Goal: Register for event/course

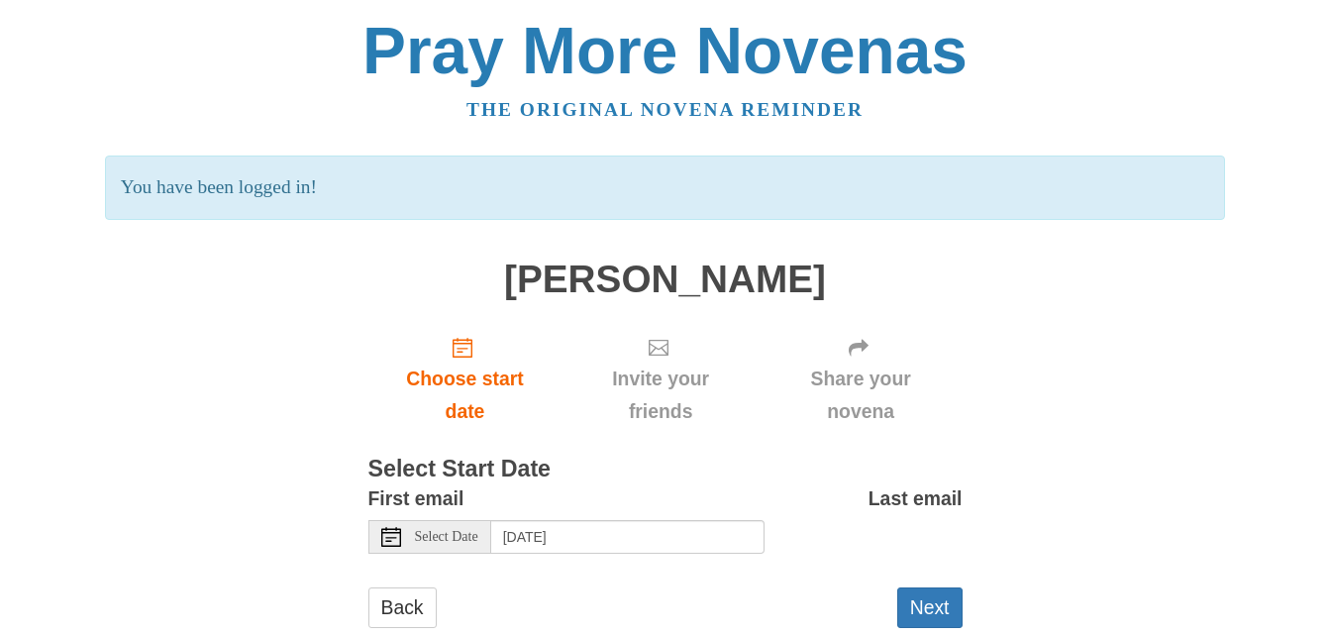
scroll to position [50, 0]
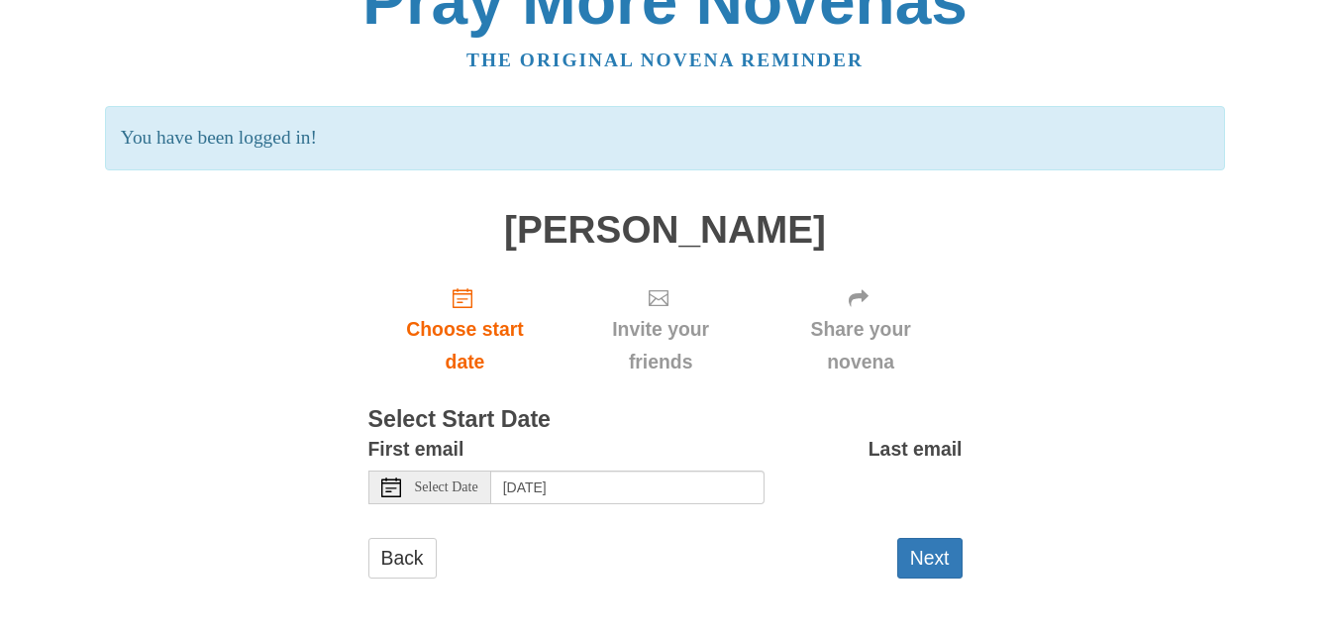
click at [390, 489] on icon at bounding box center [391, 487] width 20 height 20
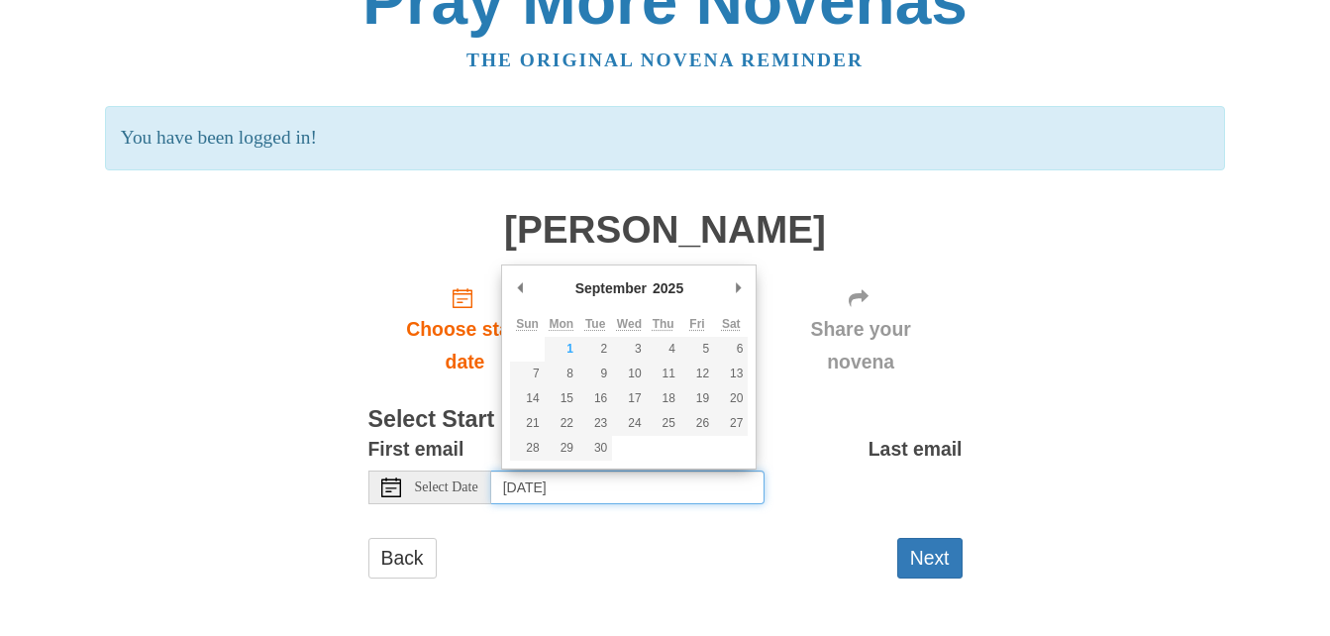
type input "Monday, September 1st"
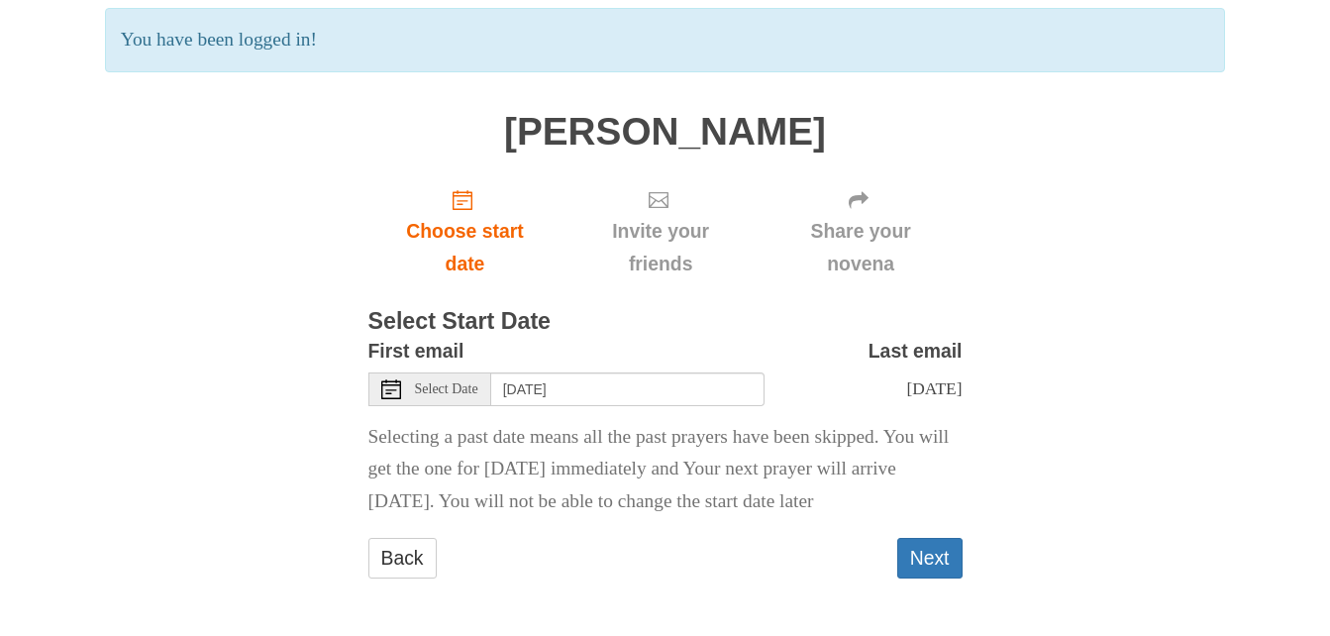
scroll to position [199, 0]
click at [947, 561] on button "Next" at bounding box center [929, 558] width 65 height 41
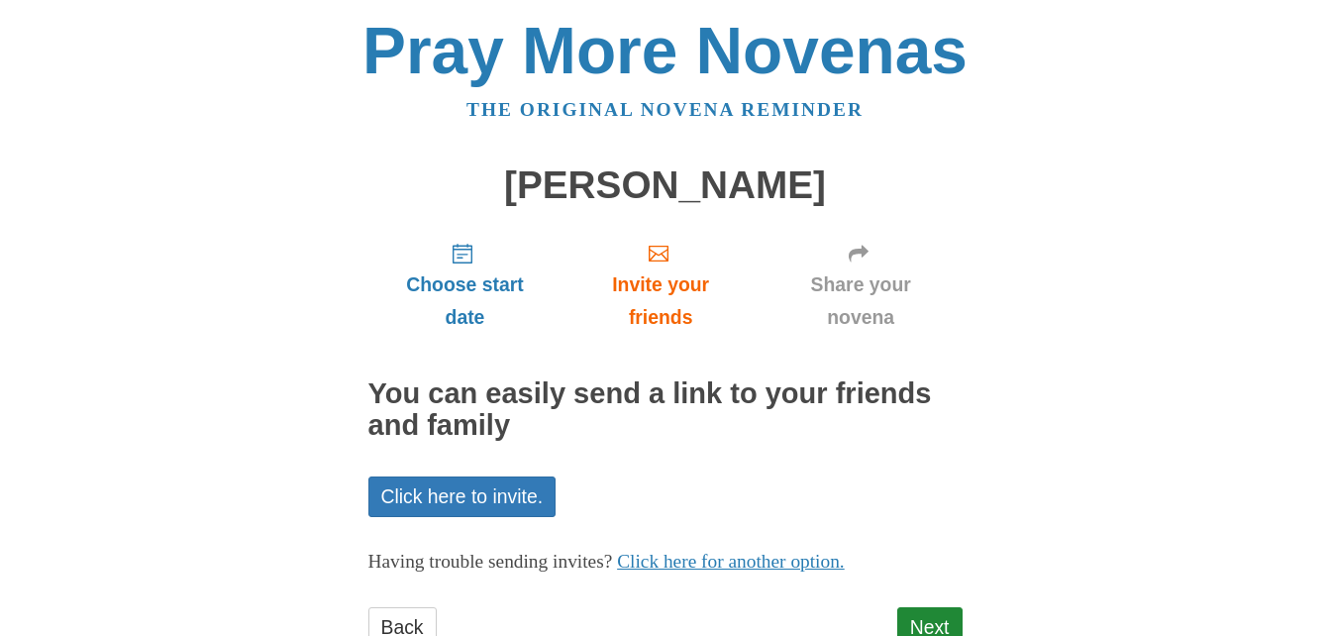
scroll to position [69, 0]
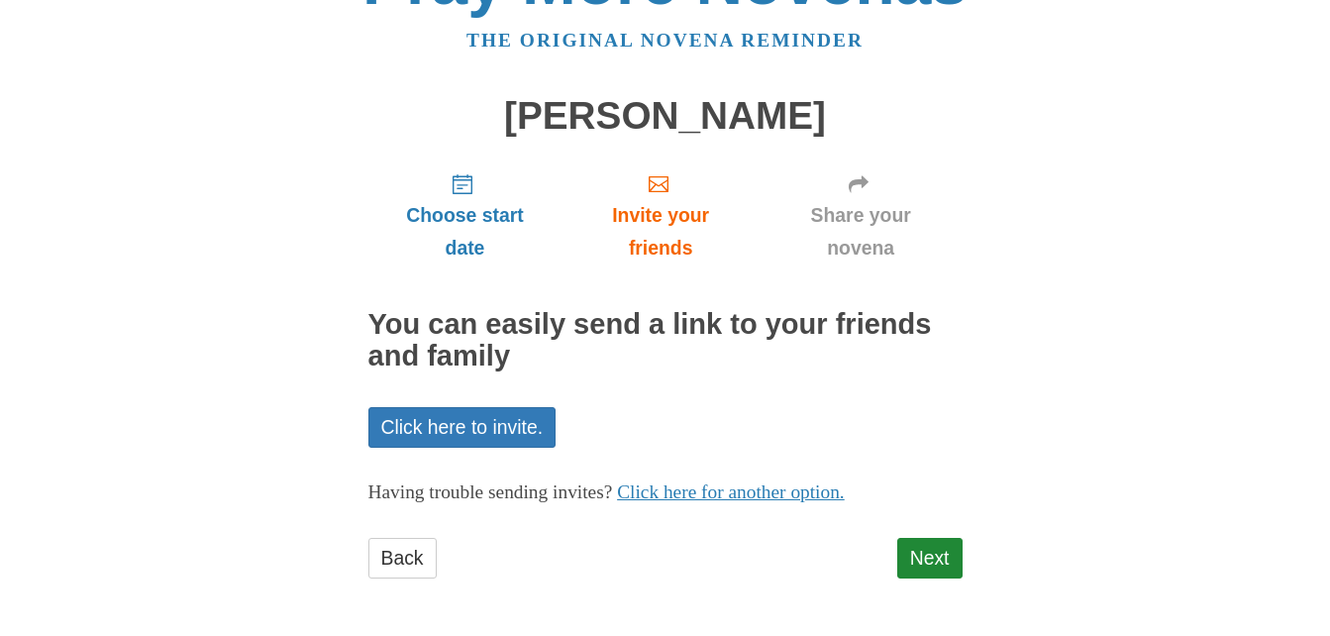
click at [842, 496] on link "Click here for another option." at bounding box center [731, 491] width 228 height 21
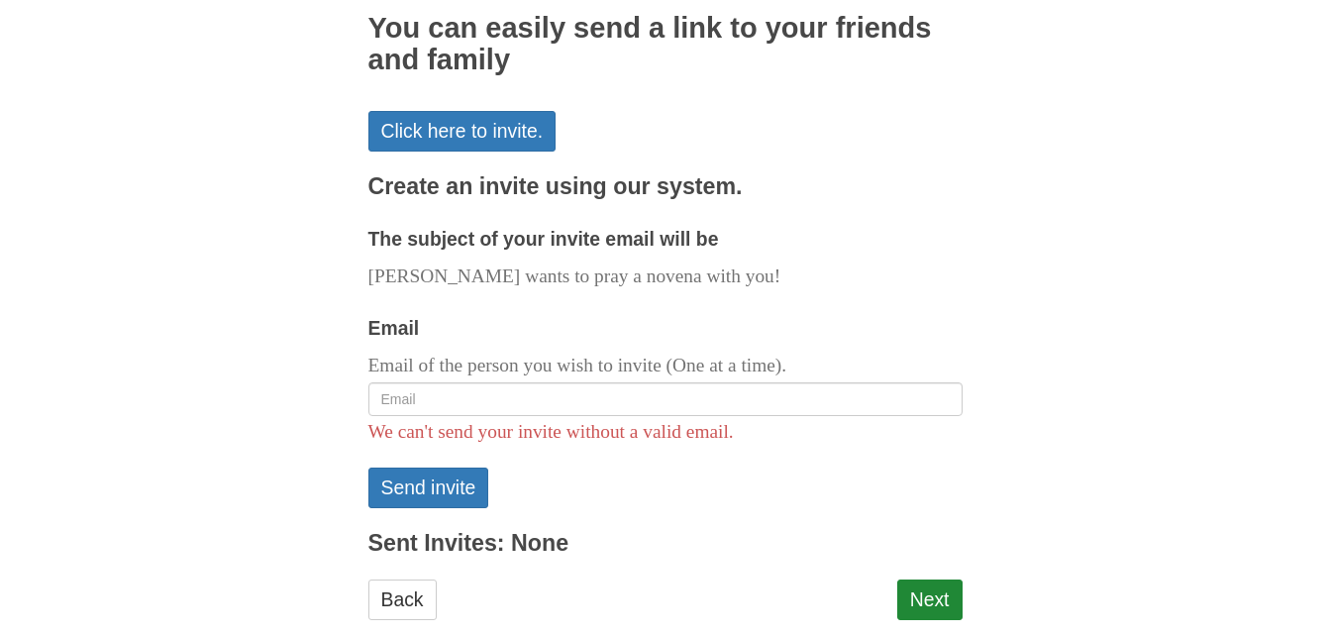
scroll to position [407, 0]
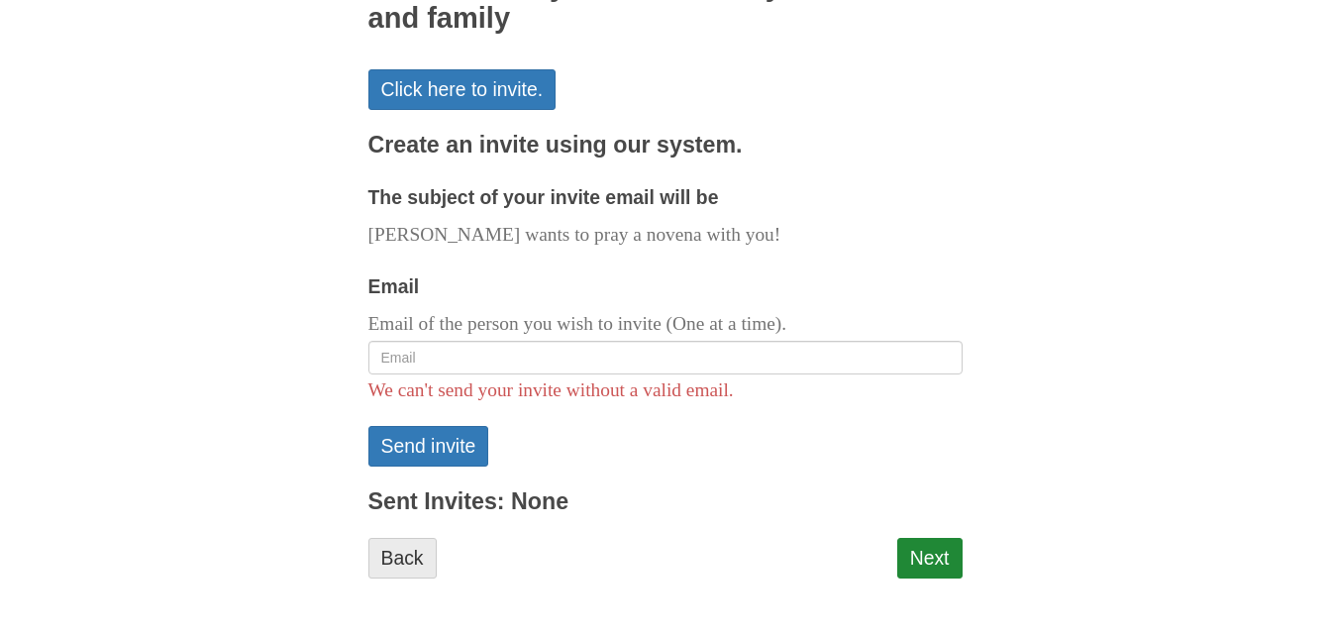
click at [389, 570] on link "Back" at bounding box center [403, 558] width 68 height 41
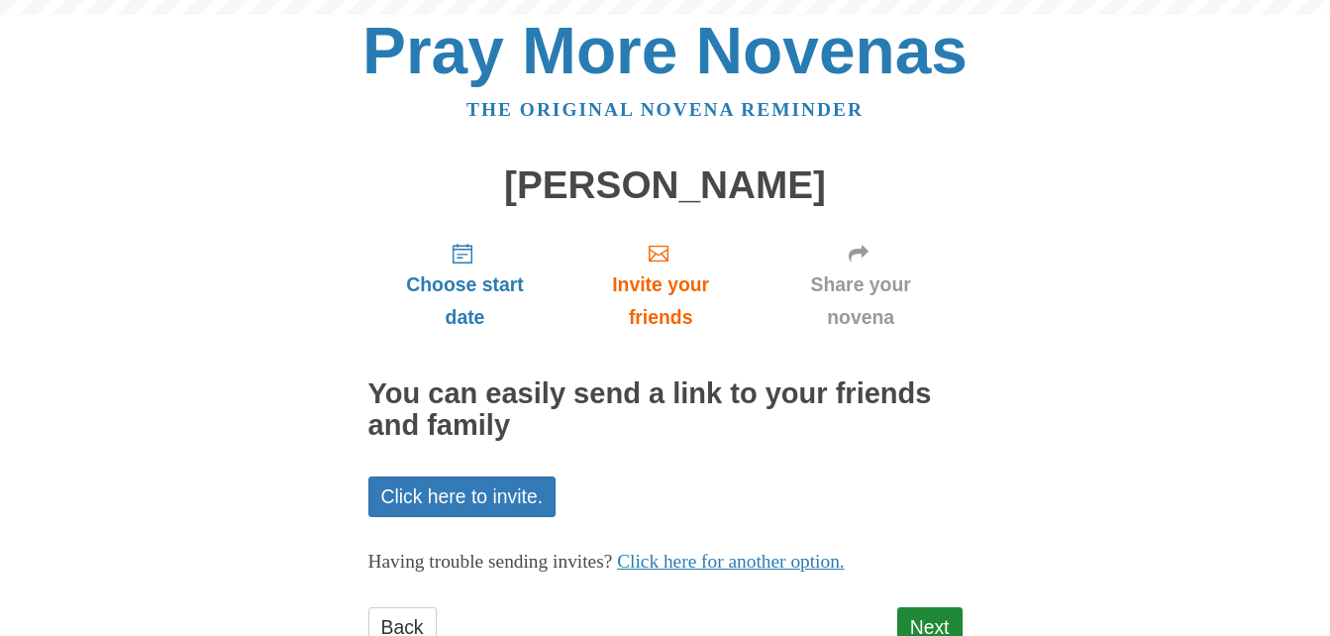
scroll to position [69, 0]
